Goal: Find contact information: Find contact information

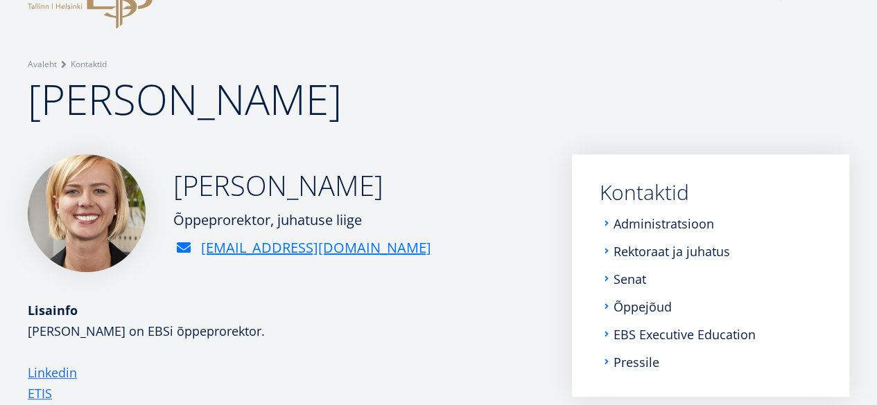
drag, startPoint x: 30, startPoint y: 98, endPoint x: 399, endPoint y: 103, distance: 368.7
click at [399, 103] on h1 "[PERSON_NAME]" at bounding box center [438, 98] width 821 height 55
click at [597, 56] on div "Breadcrumb Avaleht Kontaktid [PERSON_NAME]" at bounding box center [438, 47] width 877 height 215
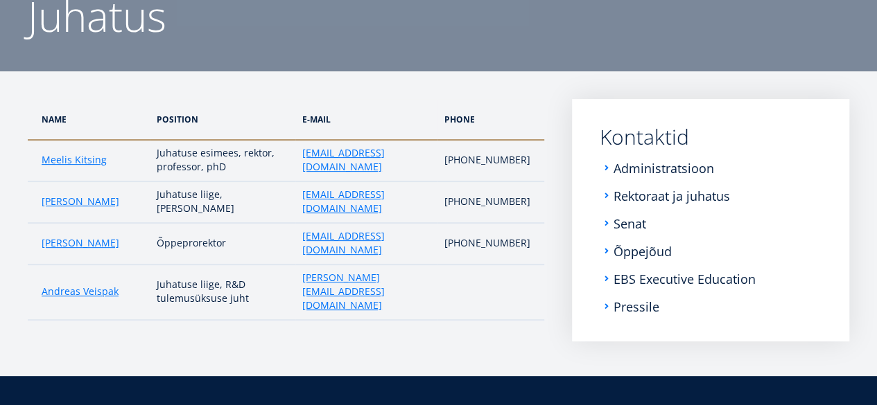
scroll to position [151, 0]
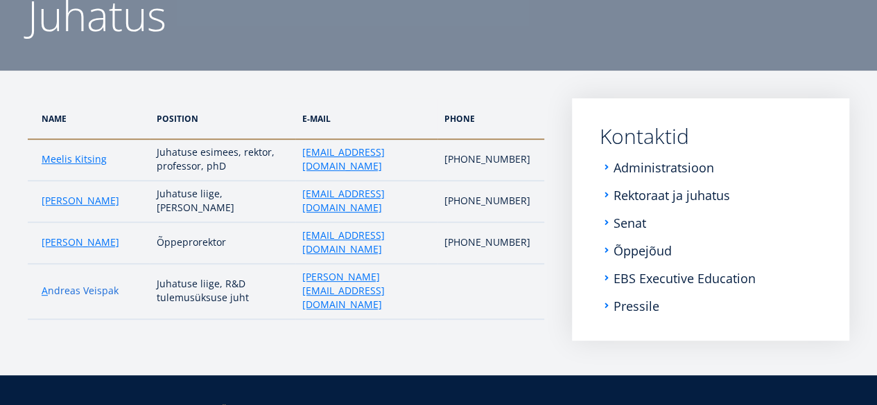
click at [79, 284] on link "ndreas Veispak" at bounding box center [83, 291] width 71 height 14
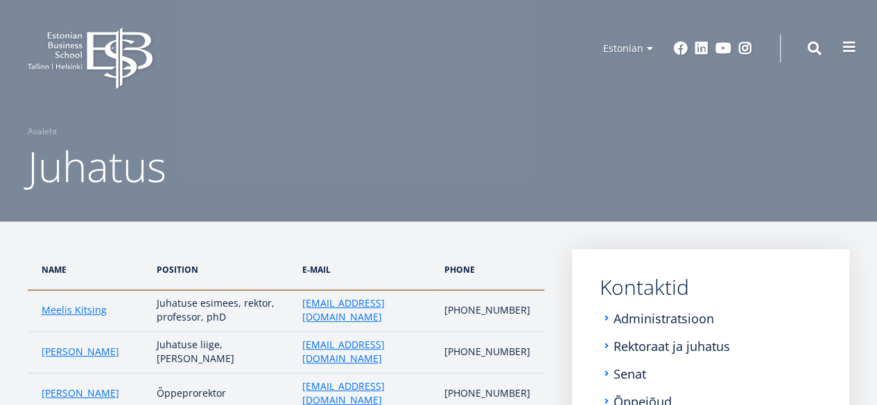
click at [845, 44] on span at bounding box center [849, 47] width 14 height 14
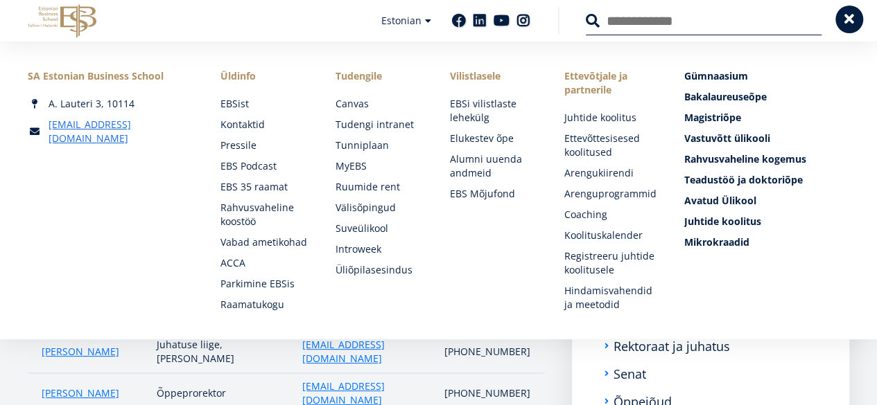
click at [848, 28] on button at bounding box center [849, 20] width 28 height 28
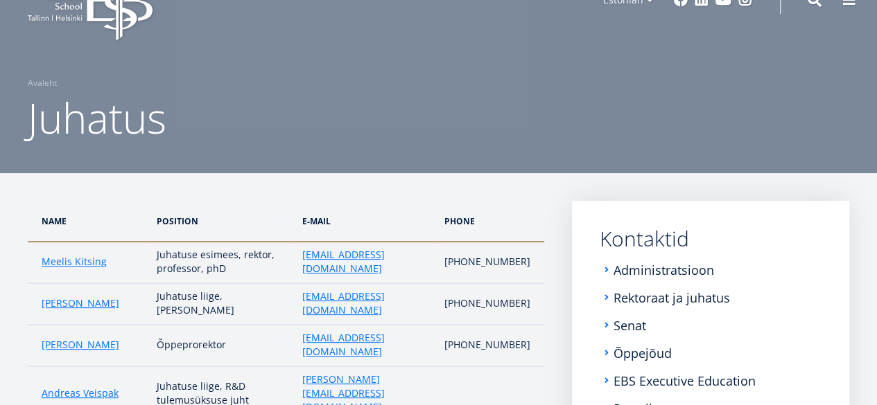
scroll to position [48, 0]
